Goal: Task Accomplishment & Management: Complete application form

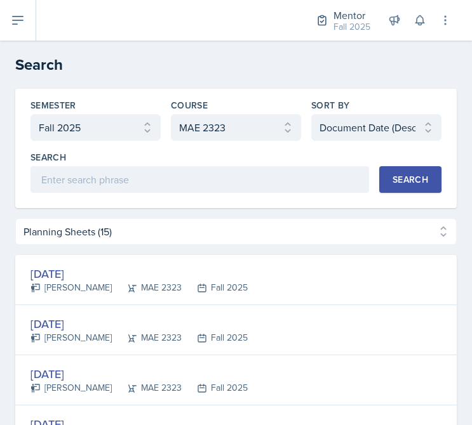
select select "a8c40de0-d7eb-4f82-90ee-ac0c6ce45f71"
select select "f38fd849-d0ec-484a-8edc-70f450eac01c"
select select "3"
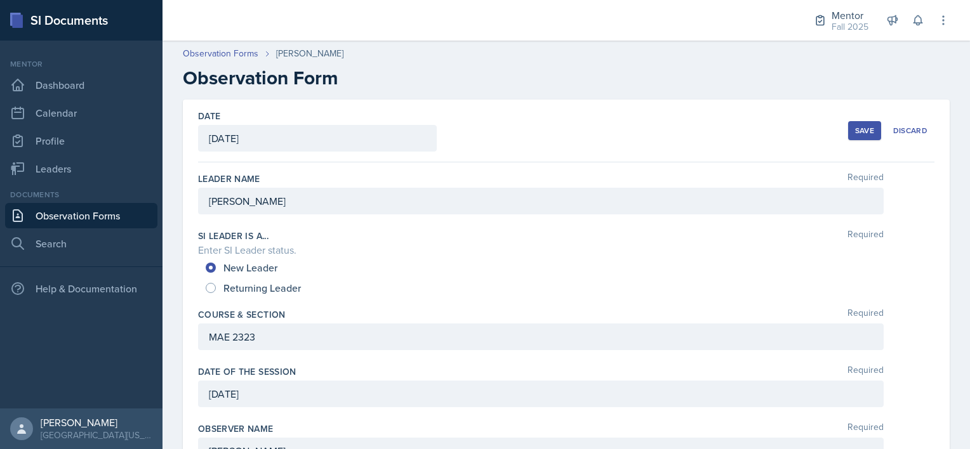
scroll to position [1393, 0]
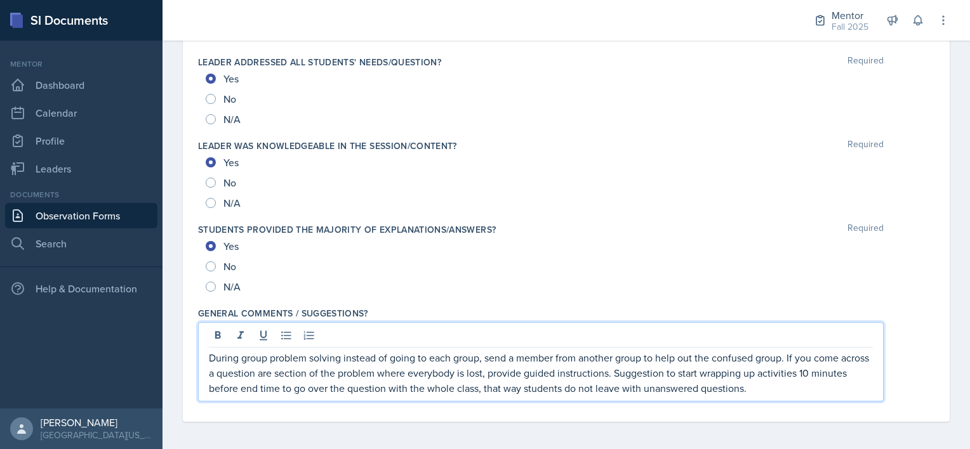
click at [830, 383] on p "During group problem solving instead of going to each group, send a member from…" at bounding box center [541, 373] width 664 height 46
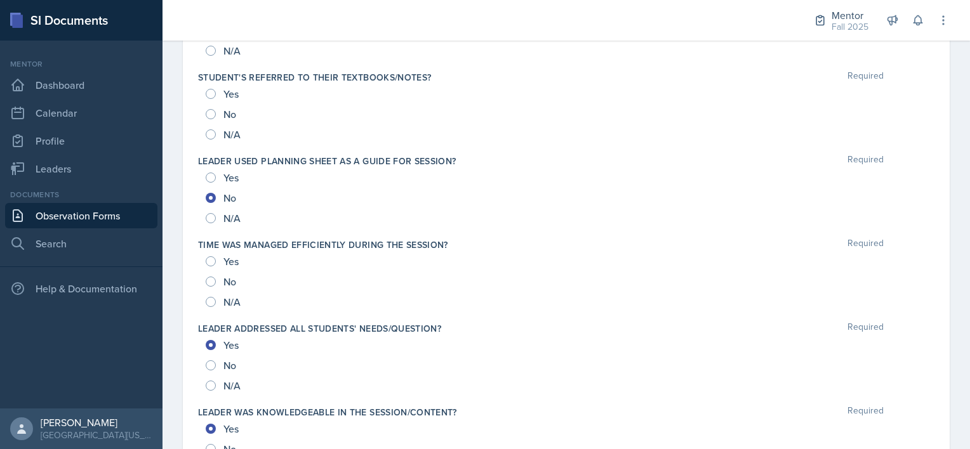
scroll to position [1126, 0]
click at [216, 279] on div "No" at bounding box center [222, 282] width 33 height 20
click at [208, 278] on input "No" at bounding box center [211, 282] width 10 height 10
radio input "true"
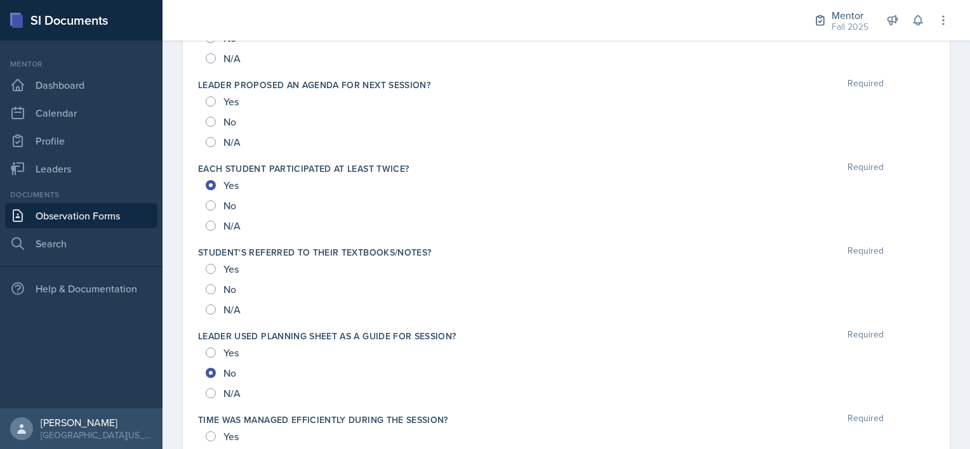
scroll to position [951, 0]
click at [211, 265] on input "Yes" at bounding box center [211, 270] width 10 height 10
radio input "true"
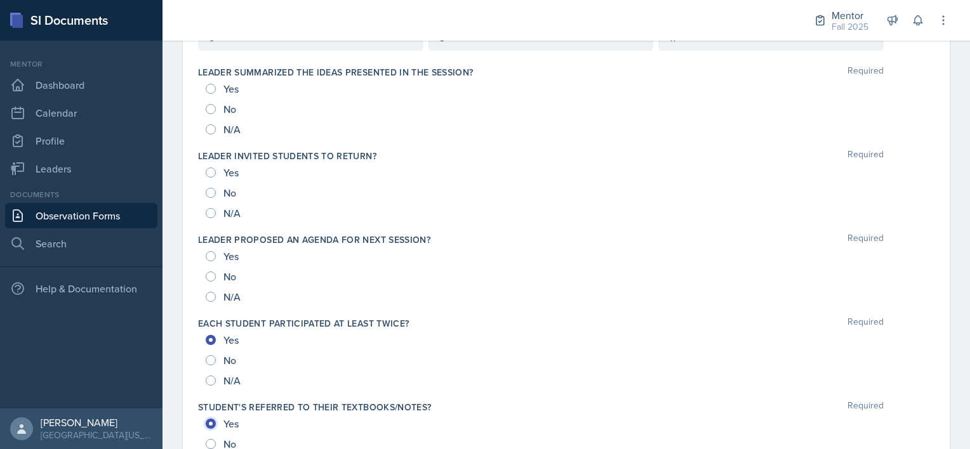
scroll to position [793, 0]
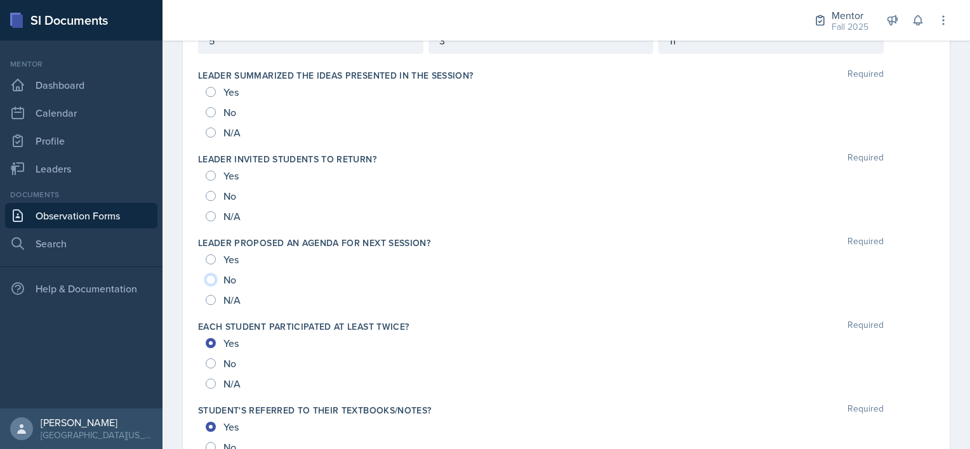
click at [211, 275] on input "No" at bounding box center [211, 280] width 10 height 10
radio input "true"
click at [211, 195] on input "No" at bounding box center [211, 196] width 10 height 10
radio input "true"
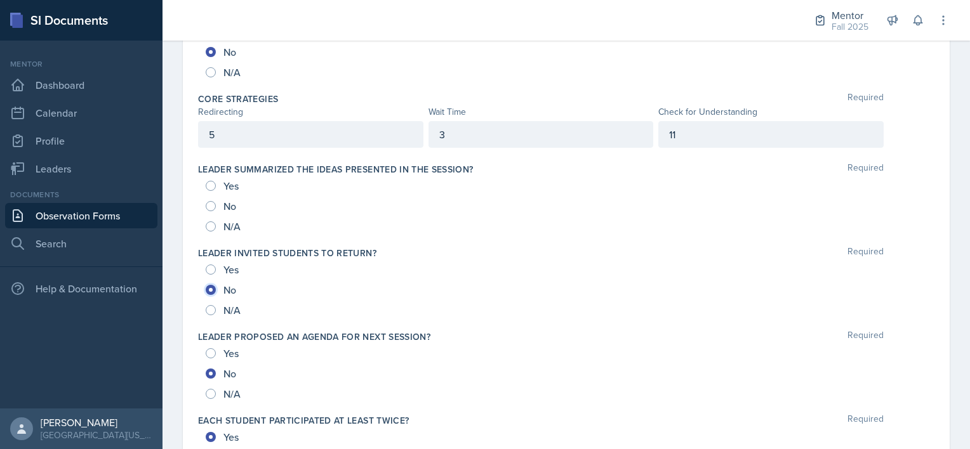
scroll to position [699, 0]
click at [211, 204] on input "No" at bounding box center [211, 207] width 10 height 10
radio input "true"
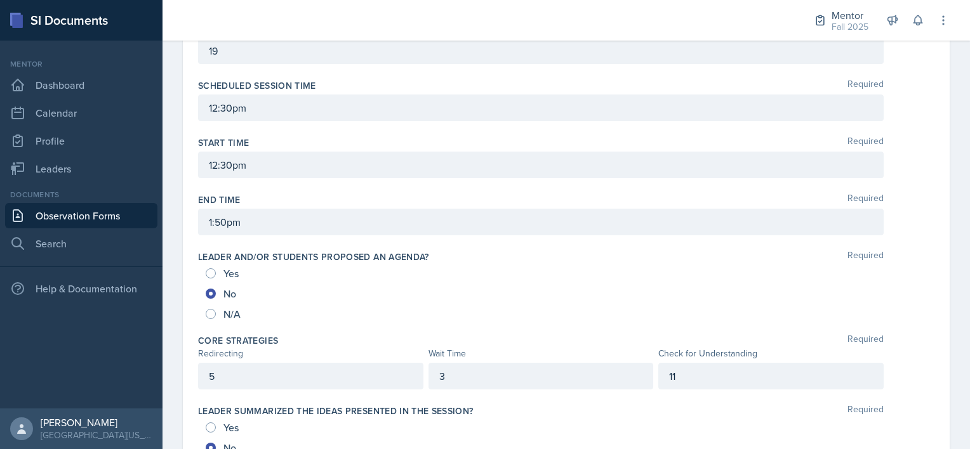
scroll to position [480, 0]
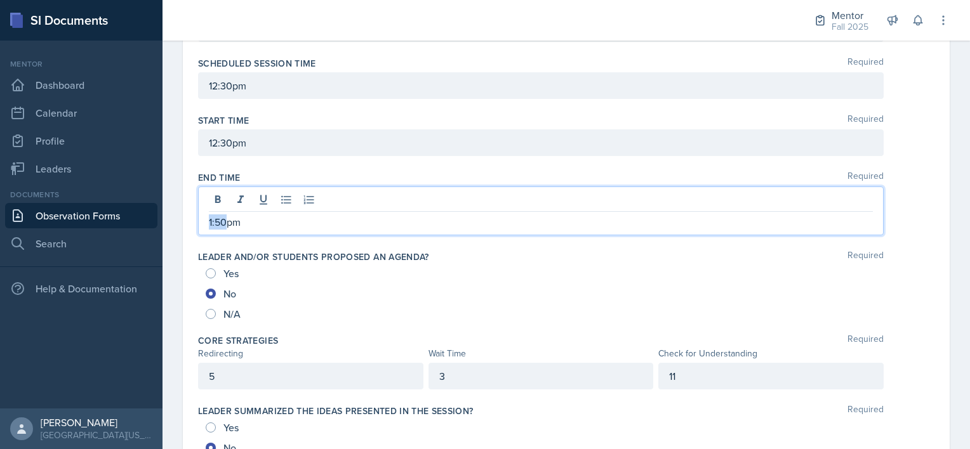
drag, startPoint x: 225, startPoint y: 217, endPoint x: 198, endPoint y: 213, distance: 27.7
click at [198, 213] on div "1:50pm" at bounding box center [540, 211] width 685 height 49
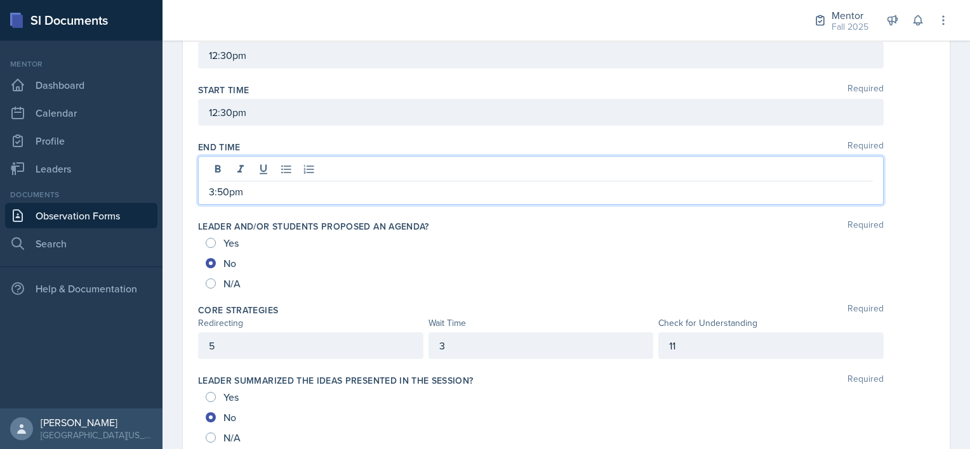
scroll to position [0, 0]
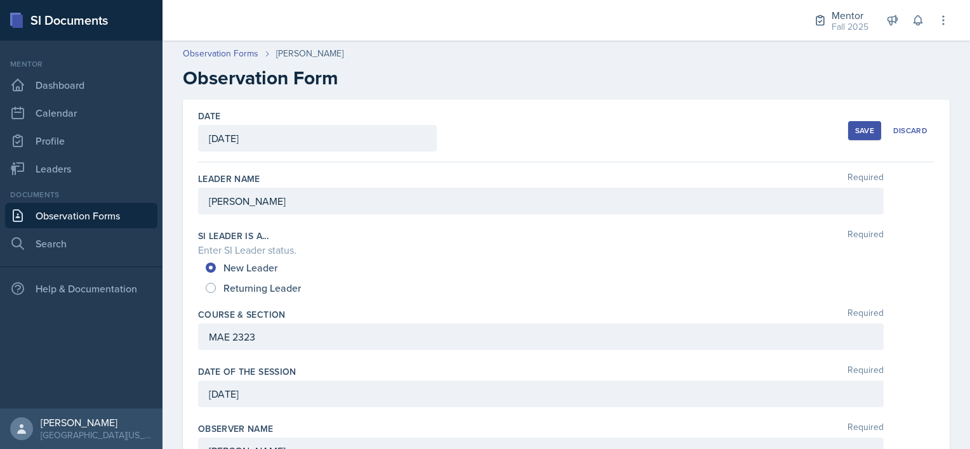
click at [855, 128] on div "Save" at bounding box center [864, 131] width 19 height 10
